Goal: Transaction & Acquisition: Purchase product/service

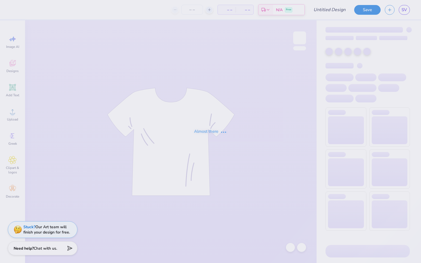
type input "[PERSON_NAME] : [GEOGRAPHIC_DATA]"
type input "24"
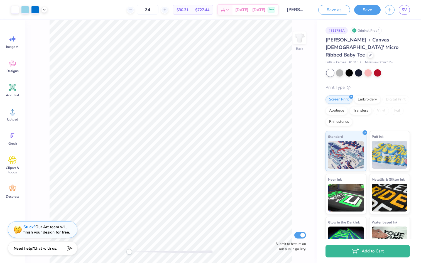
click at [341, 42] on span "[PERSON_NAME] + Canvas [DEMOGRAPHIC_DATA]' Micro Ribbed Baby Tee" at bounding box center [362, 48] width 73 height 22
click at [368, 52] on div at bounding box center [371, 55] width 6 height 6
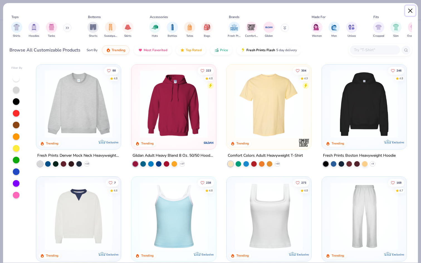
click at [411, 9] on button "Close" at bounding box center [410, 11] width 11 height 11
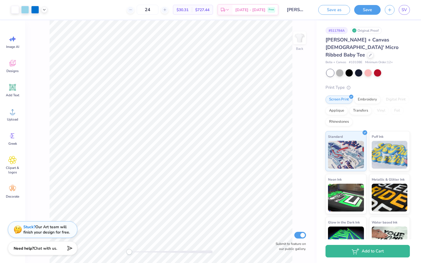
click at [392, 60] on span "Minimum Order: 12 +" at bounding box center [379, 62] width 28 height 5
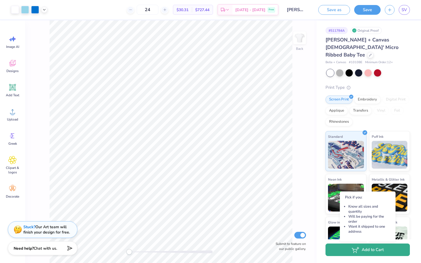
click at [363, 251] on button "Add to Cart" at bounding box center [368, 250] width 84 height 13
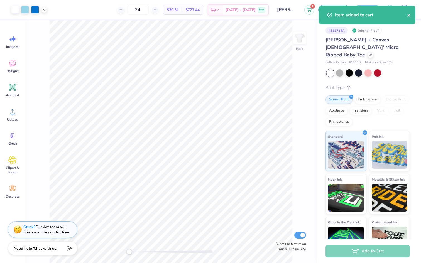
click at [410, 16] on icon "close" at bounding box center [409, 15] width 4 height 4
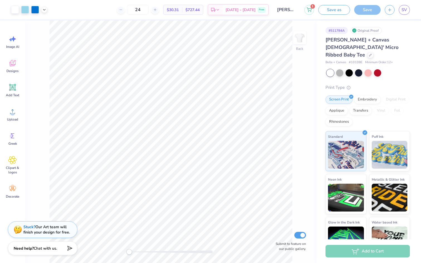
click at [358, 39] on span "[PERSON_NAME] + Canvas [DEMOGRAPHIC_DATA]' Micro Ribbed Baby Tee" at bounding box center [362, 48] width 73 height 22
click at [291, 9] on input "[PERSON_NAME] : [GEOGRAPHIC_DATA]" at bounding box center [286, 9] width 27 height 11
click at [313, 11] on button "1" at bounding box center [310, 9] width 10 height 10
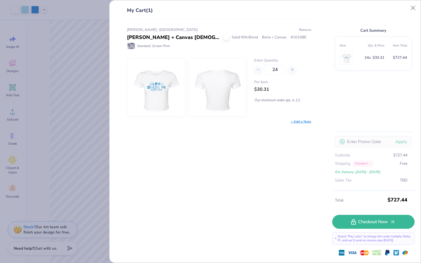
click at [307, 30] on button "Remove" at bounding box center [305, 29] width 13 height 5
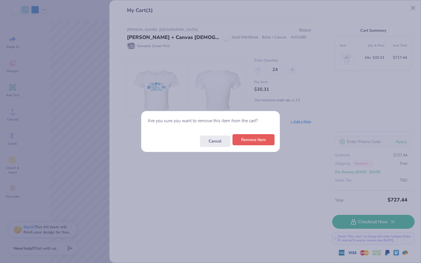
click at [259, 141] on button "Remove Item" at bounding box center [254, 139] width 42 height 11
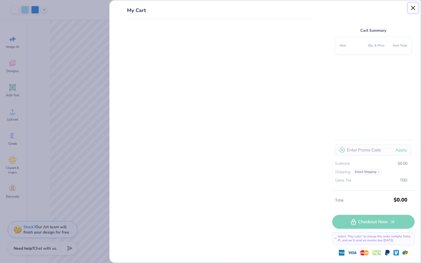
click at [414, 6] on button "Close" at bounding box center [413, 8] width 11 height 11
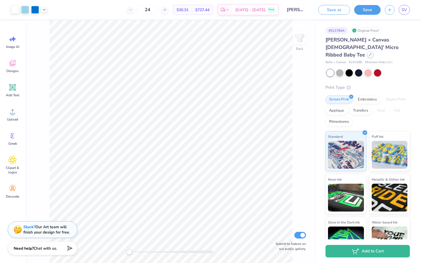
click at [368, 52] on div at bounding box center [371, 55] width 6 height 6
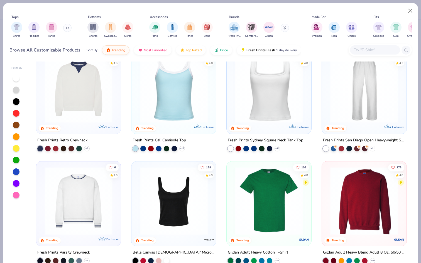
scroll to position [148, 0]
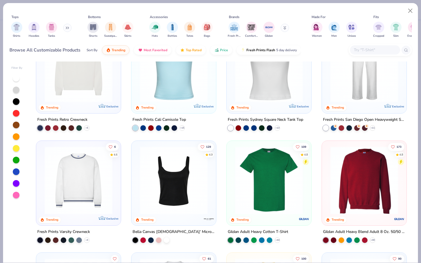
click at [177, 198] on img at bounding box center [174, 180] width 74 height 68
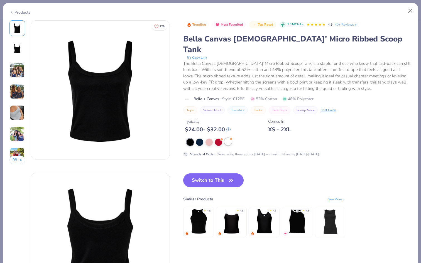
click at [228, 138] on div at bounding box center [228, 141] width 7 height 7
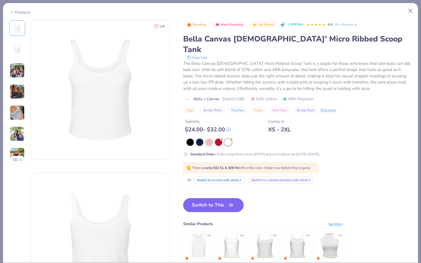
click at [218, 198] on button "Switch to This" at bounding box center [213, 205] width 60 height 14
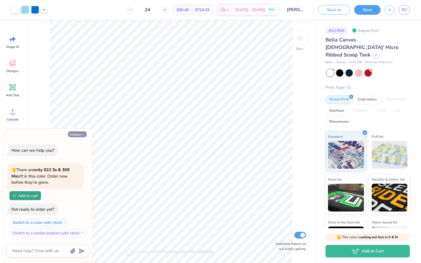
click at [84, 134] on icon "button" at bounding box center [83, 134] width 3 height 3
type textarea "x"
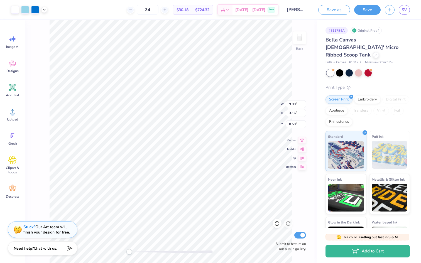
type input "5.85"
type input "0.43"
type input "4.05"
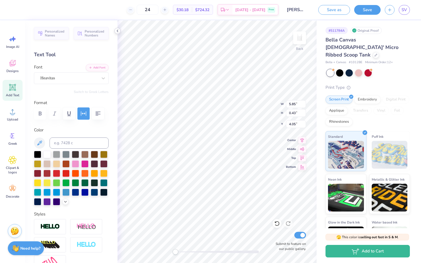
click at [119, 31] on icon at bounding box center [117, 31] width 4 height 4
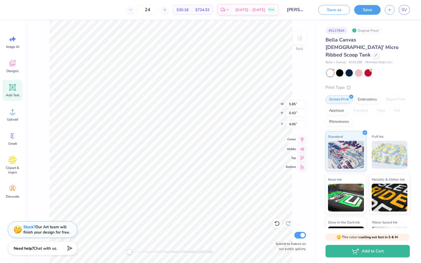
click at [303, 140] on icon at bounding box center [302, 139] width 8 height 7
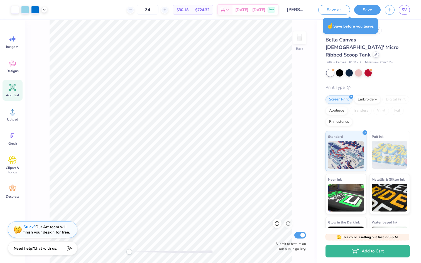
click at [373, 52] on div at bounding box center [376, 55] width 6 height 6
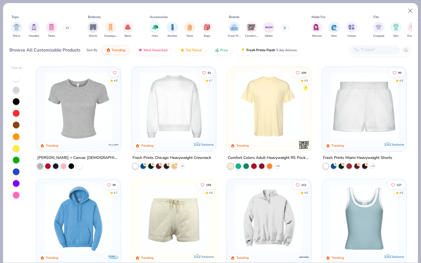
scroll to position [335, 0]
click at [412, 10] on button "Close" at bounding box center [410, 11] width 11 height 11
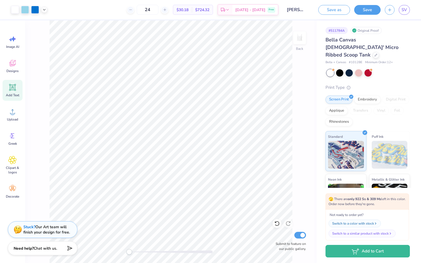
click at [376, 204] on span "🫣 There are only 922 Ss & 309 Ms left in this color. Order now before they're g…" at bounding box center [367, 202] width 77 height 10
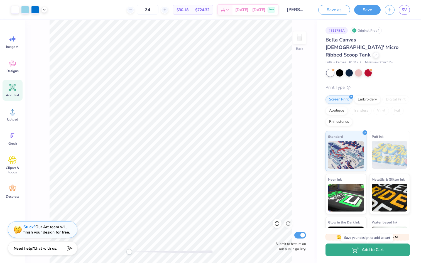
click at [369, 248] on button "Add to Cart" at bounding box center [368, 250] width 84 height 13
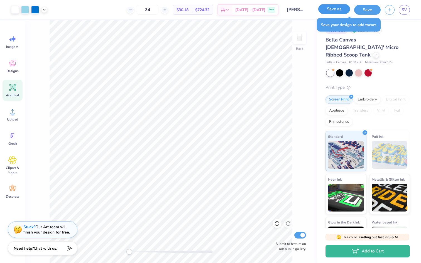
click at [345, 11] on button "Save as" at bounding box center [334, 9] width 32 height 10
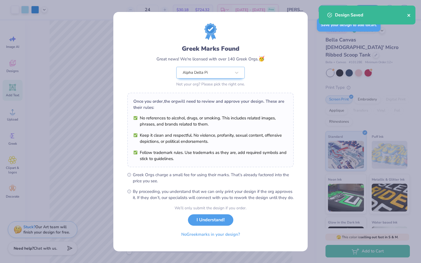
click at [410, 14] on icon "close" at bounding box center [409, 15] width 4 height 4
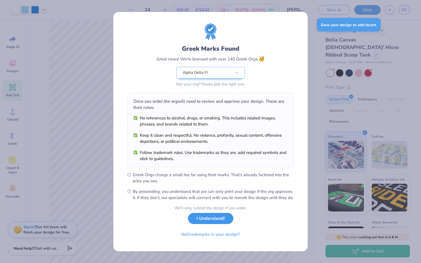
click at [209, 222] on button "I Understand!" at bounding box center [210, 218] width 45 height 11
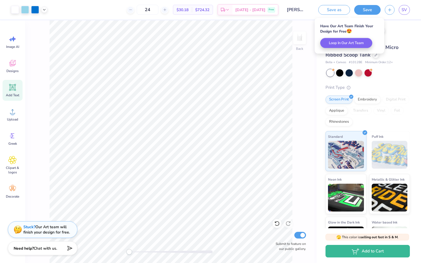
click at [409, 41] on div "Bella Canvas [DEMOGRAPHIC_DATA]' Micro Ribbed Scoop Tank" at bounding box center [368, 47] width 84 height 23
click at [401, 31] on div "# 511784A Revision 1" at bounding box center [368, 30] width 84 height 7
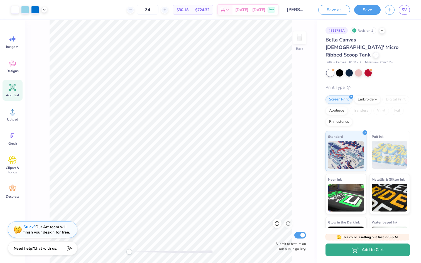
click at [364, 251] on button "Add to Cart" at bounding box center [368, 250] width 84 height 13
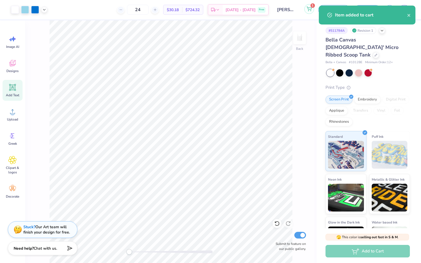
click at [310, 9] on icon at bounding box center [309, 9] width 5 height 4
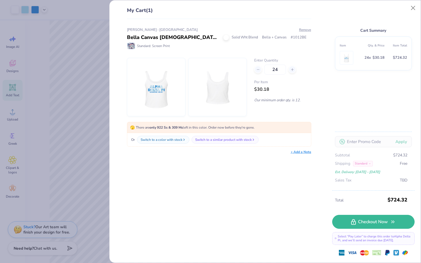
click at [375, 58] on span "$30.18" at bounding box center [379, 58] width 12 height 6
click at [214, 99] on img at bounding box center [218, 87] width 48 height 58
click at [175, 96] on img at bounding box center [156, 87] width 48 height 58
click at [277, 72] on input "24" at bounding box center [275, 70] width 22 height 10
type input "2"
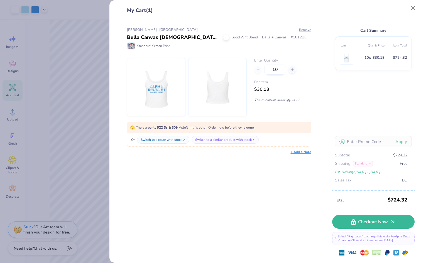
type input "104"
click at [331, 101] on div "My Cart (1) [PERSON_NAME] : Quinnipiac University Bella Canvas [DEMOGRAPHIC_DAT…" at bounding box center [266, 131] width 312 height 263
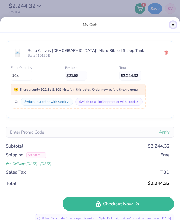
click at [173, 25] on button "Close" at bounding box center [172, 24] width 7 height 7
